Goal: Information Seeking & Learning: Learn about a topic

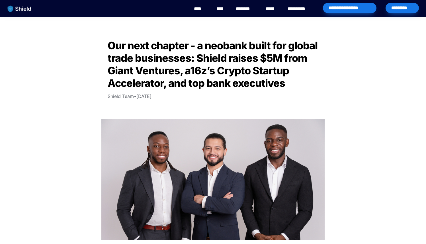
scroll to position [10, 0]
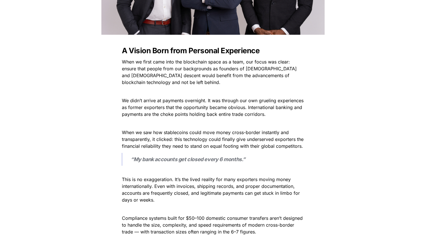
scroll to position [210, 0]
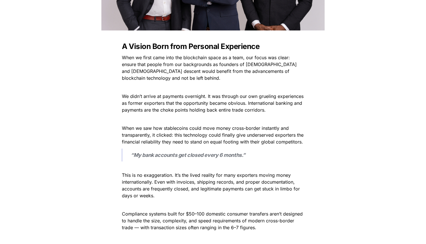
click at [311, 125] on p "When we saw how stablecoins could move money cross-border instantly and transpa…" at bounding box center [212, 135] width 199 height 23
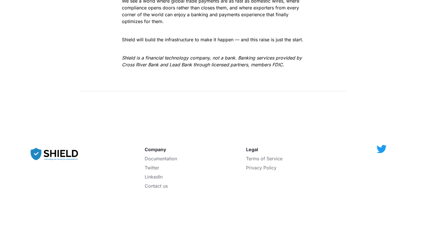
scroll to position [987, 0]
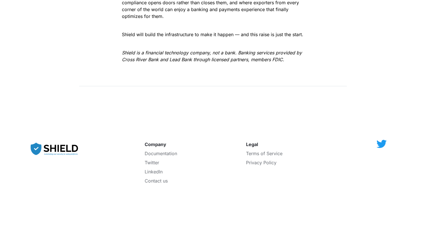
click at [162, 142] on strong "Company" at bounding box center [156, 145] width 22 height 6
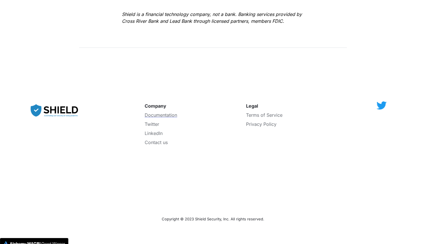
scroll to position [1035, 0]
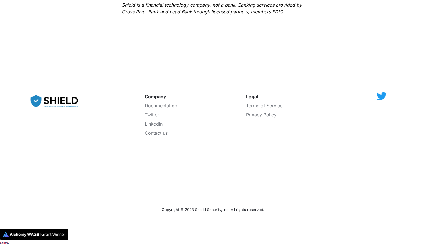
click at [157, 112] on span "Twitter" at bounding box center [152, 115] width 15 height 6
click at [170, 103] on span "Documentation" at bounding box center [161, 106] width 32 height 6
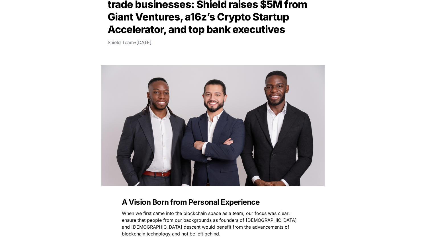
scroll to position [0, 0]
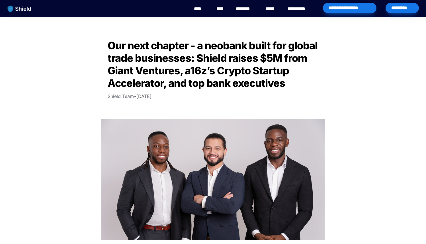
click at [239, 9] on link "********" at bounding box center [246, 8] width 20 height 7
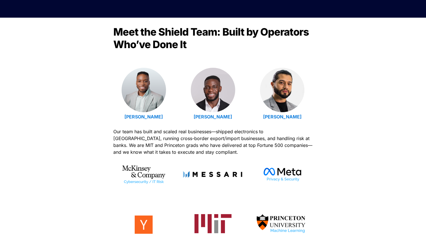
scroll to position [168, 0]
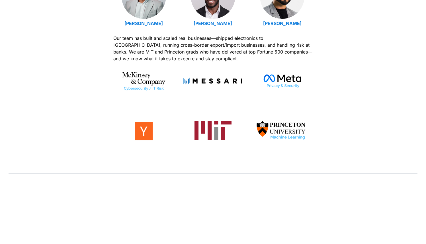
click at [312, 135] on div at bounding box center [282, 132] width 61 height 22
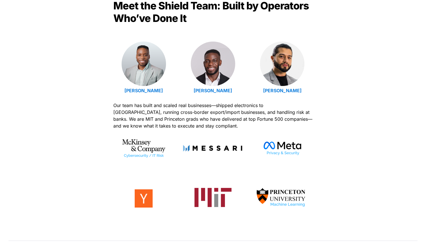
scroll to position [193, 0]
click at [214, 90] on strong "[PERSON_NAME]" at bounding box center [213, 91] width 38 height 6
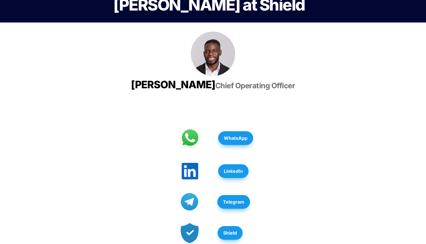
scroll to position [70, 0]
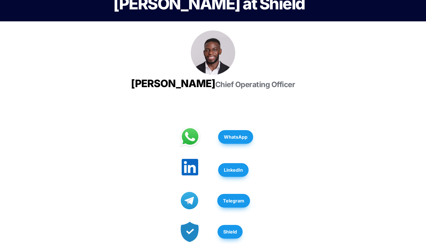
click at [197, 174] on img at bounding box center [190, 167] width 17 height 17
